Goal: Check status: Check status

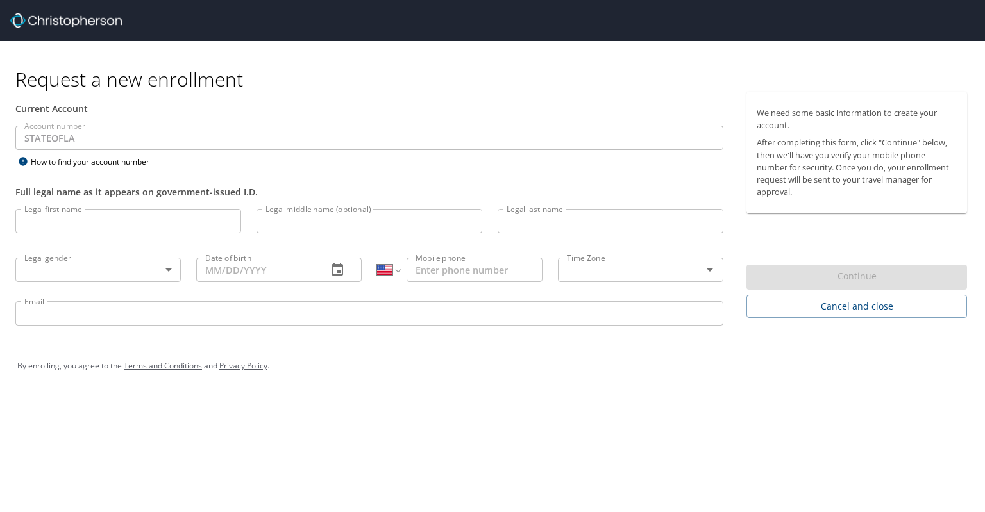
select select "US"
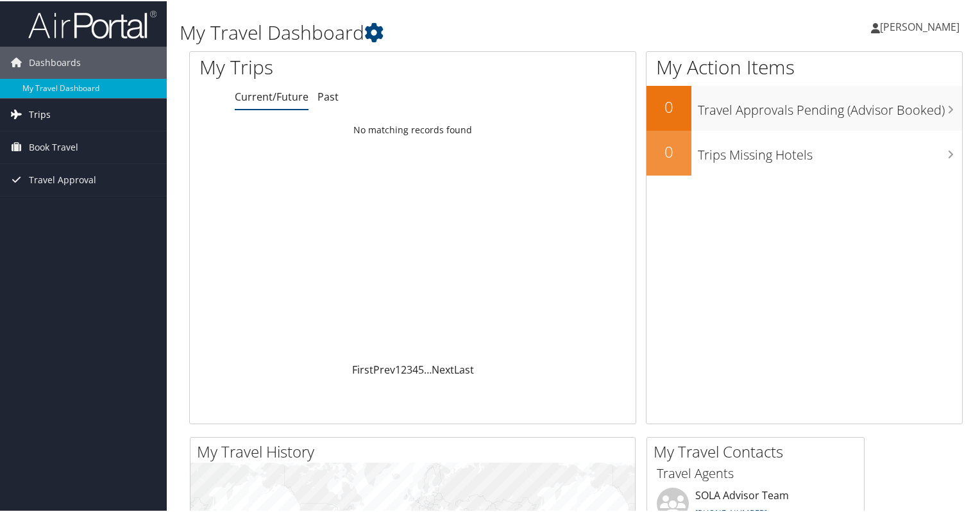
click at [42, 115] on span "Trips" at bounding box center [40, 113] width 22 height 32
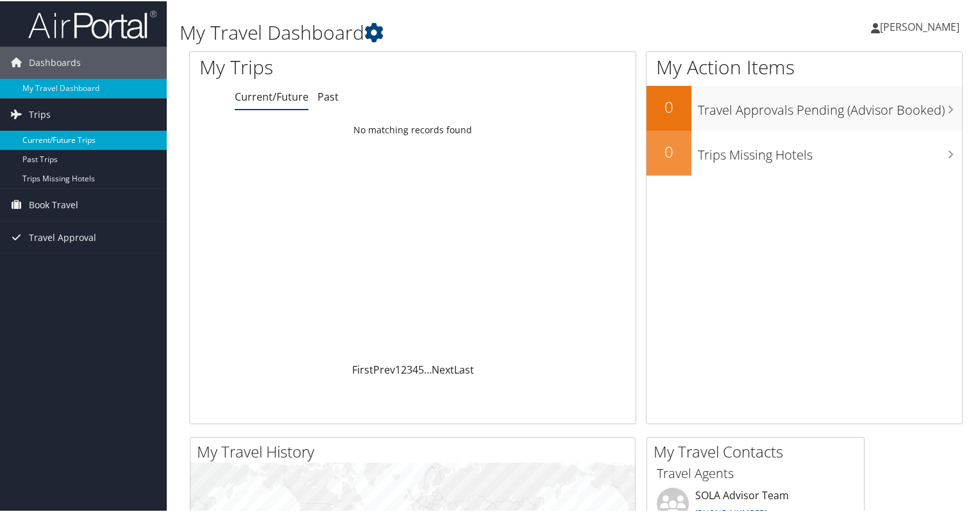
click at [47, 138] on link "Current/Future Trips" at bounding box center [83, 138] width 167 height 19
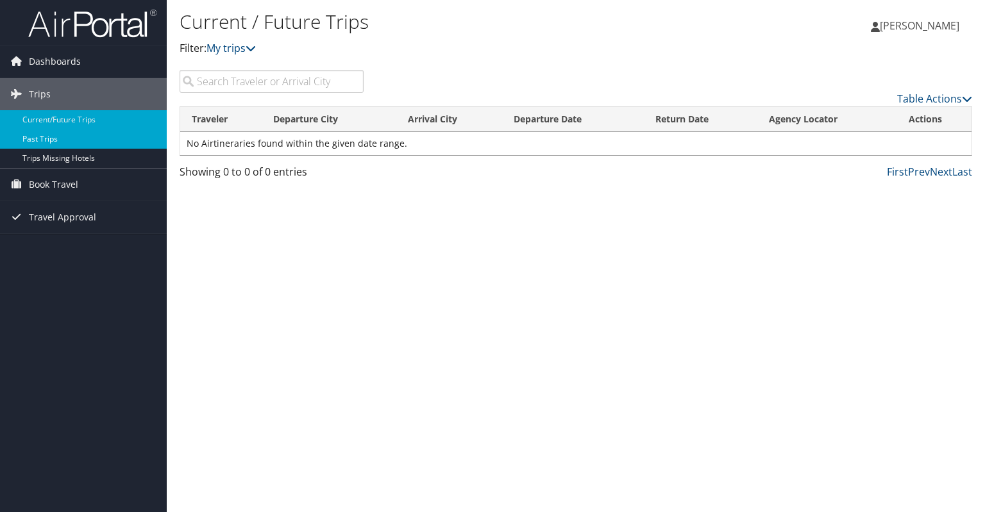
click at [57, 137] on link "Past Trips" at bounding box center [83, 138] width 167 height 19
click at [59, 121] on link "Current/Future Trips" at bounding box center [83, 119] width 167 height 19
click at [218, 79] on input "search" at bounding box center [271, 81] width 184 height 23
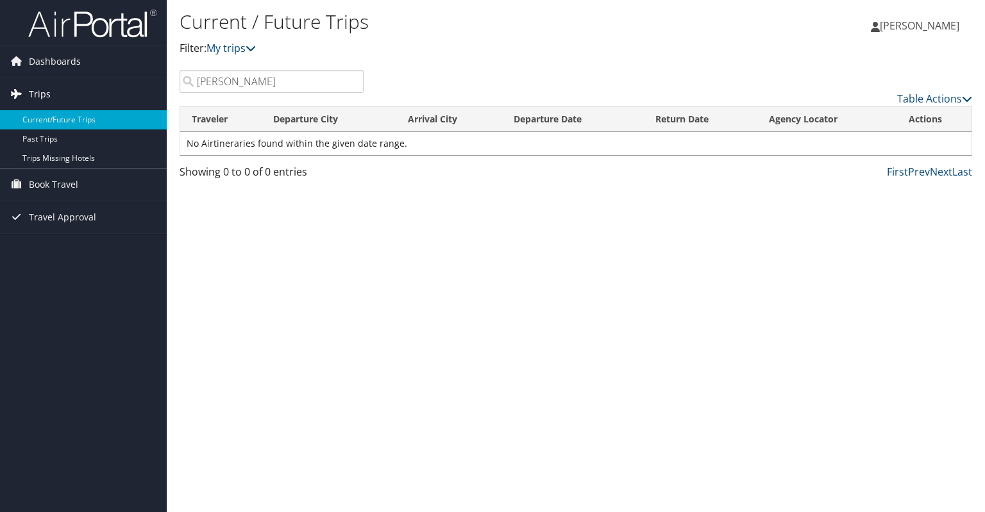
drag, startPoint x: 254, startPoint y: 79, endPoint x: 115, endPoint y: 81, distance: 138.5
click at [115, 81] on div "Dashboards My Travel Dashboard Trips Current/Future Trips Past Trips Trips Miss…" at bounding box center [492, 256] width 985 height 512
type input "[PERSON_NAME]"
